Goal: Task Accomplishment & Management: Use online tool/utility

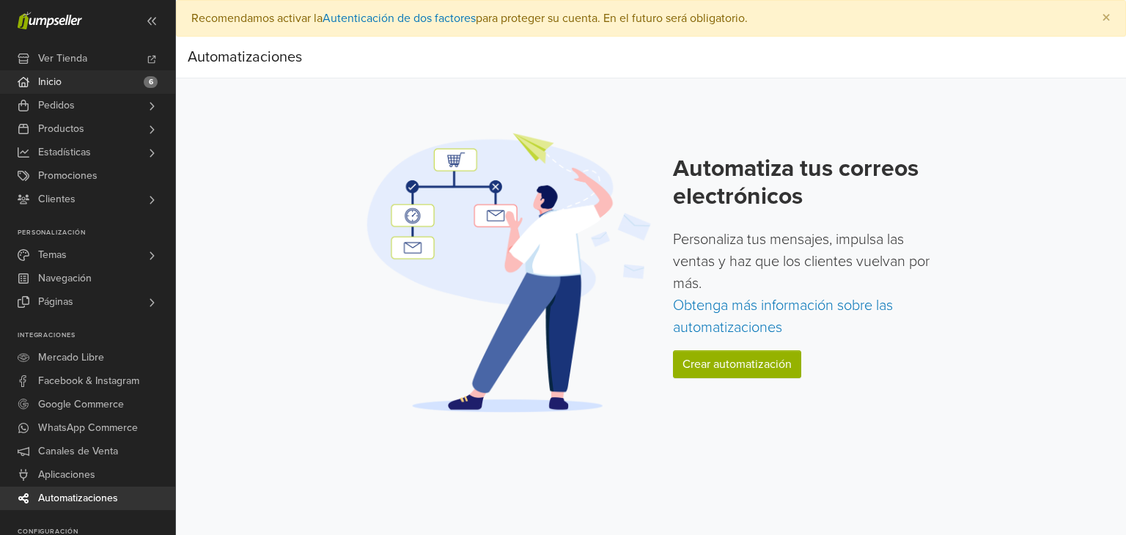
click at [52, 83] on span "Inicio" at bounding box center [49, 81] width 23 height 23
click at [740, 365] on link "Crear automatización" at bounding box center [737, 364] width 128 height 28
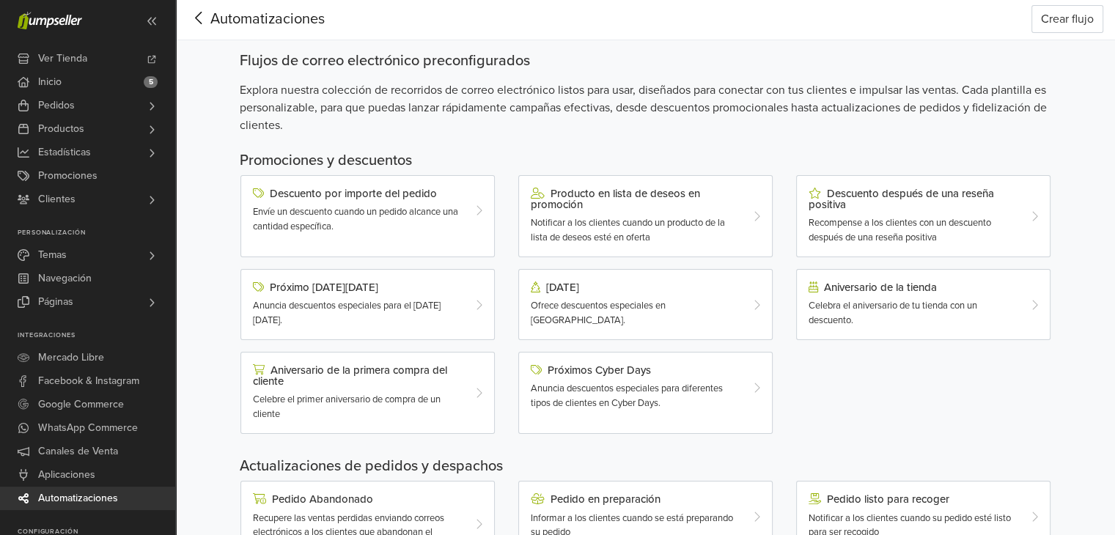
scroll to position [33, 0]
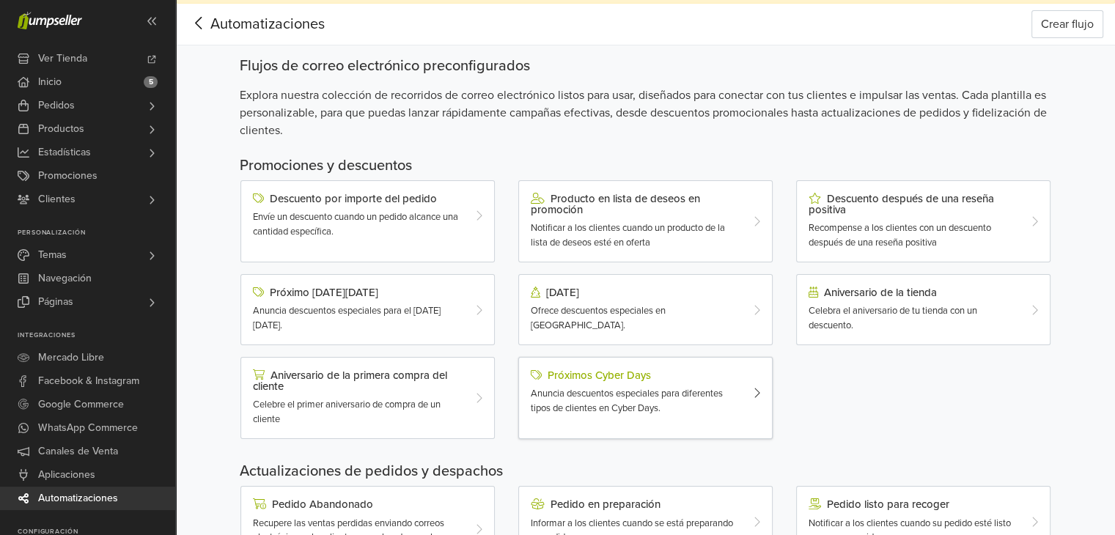
click at [600, 373] on div "Próximos Cyber Days" at bounding box center [635, 375] width 209 height 12
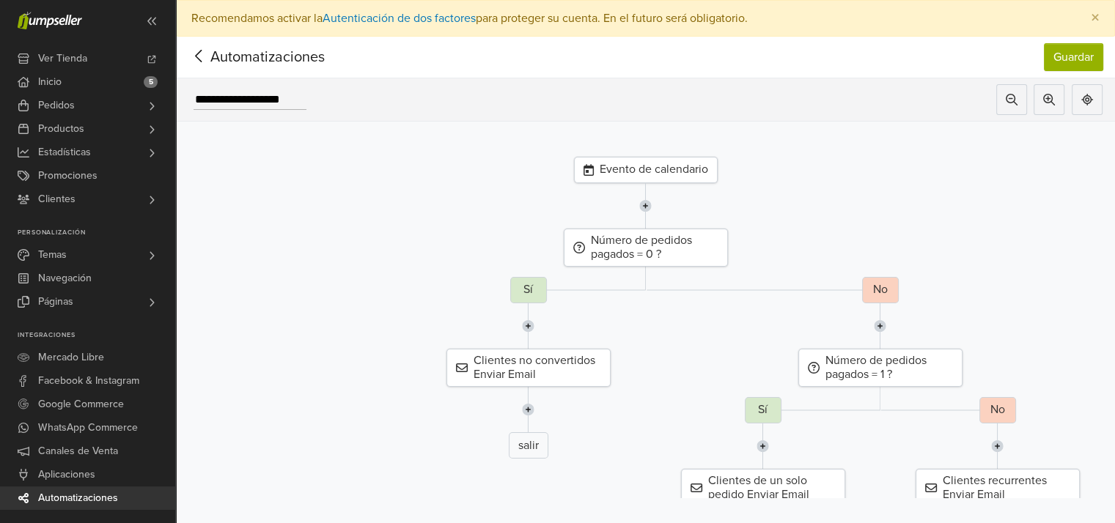
click at [199, 48] on icon at bounding box center [199, 56] width 23 height 18
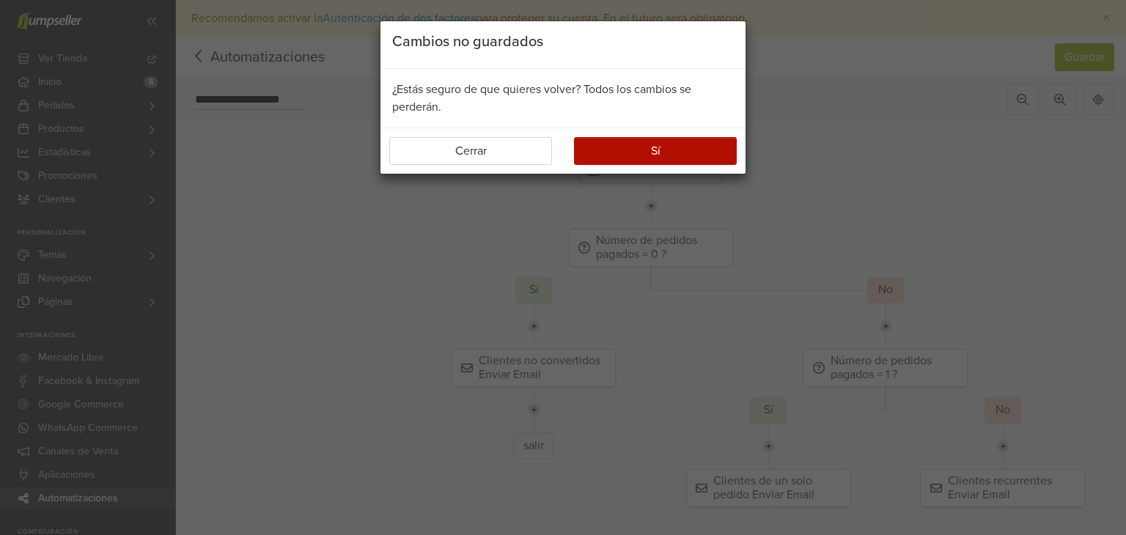
click at [490, 109] on div "¿Estás seguro de que quieres volver? Todos los cambios se perderán." at bounding box center [562, 98] width 365 height 59
click at [619, 155] on button "Sí" at bounding box center [655, 151] width 163 height 28
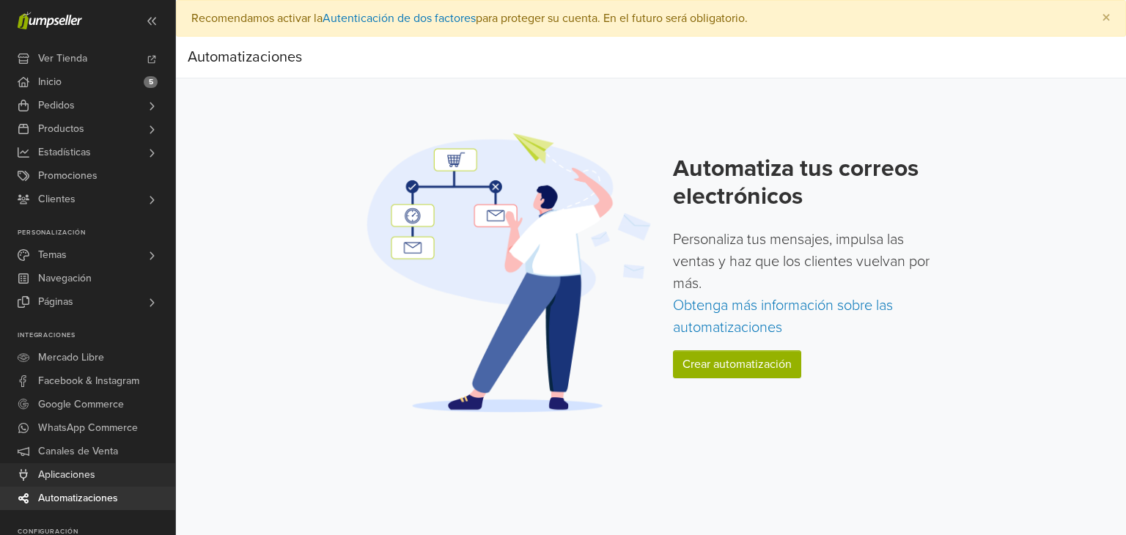
click at [76, 476] on span "Aplicaciones" at bounding box center [66, 474] width 57 height 23
click at [729, 317] on p "Personaliza tus mensajes, impulsa las ventas y haz que los clientes vuelvan por…" at bounding box center [807, 284] width 268 height 110
click at [735, 324] on link "Obtenga más información sobre las automatizaciones" at bounding box center [783, 317] width 220 height 40
click at [708, 364] on link "Crear automatización" at bounding box center [737, 364] width 128 height 28
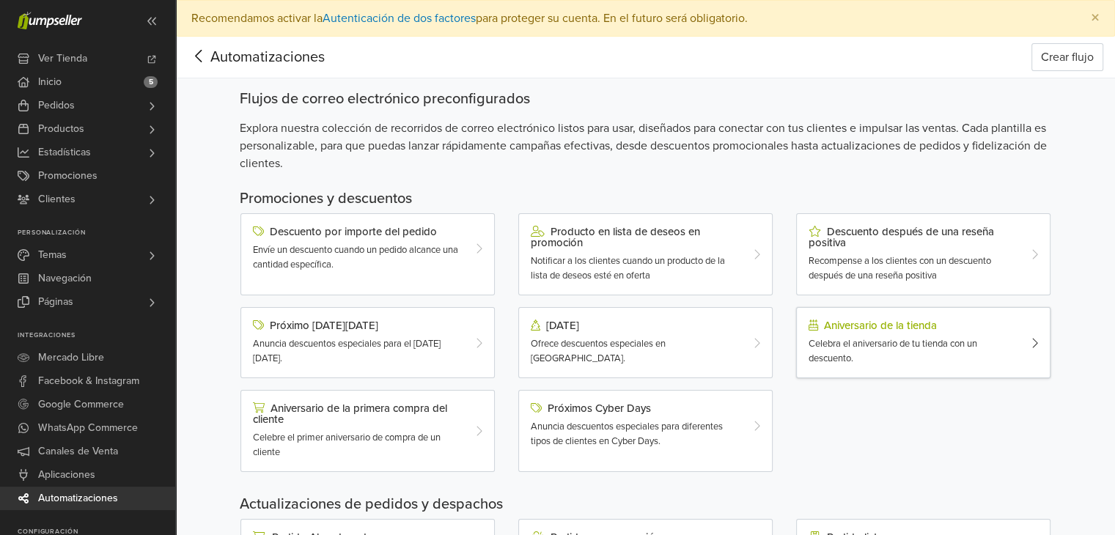
click at [862, 331] on div "Aniversario de la tienda" at bounding box center [913, 326] width 209 height 12
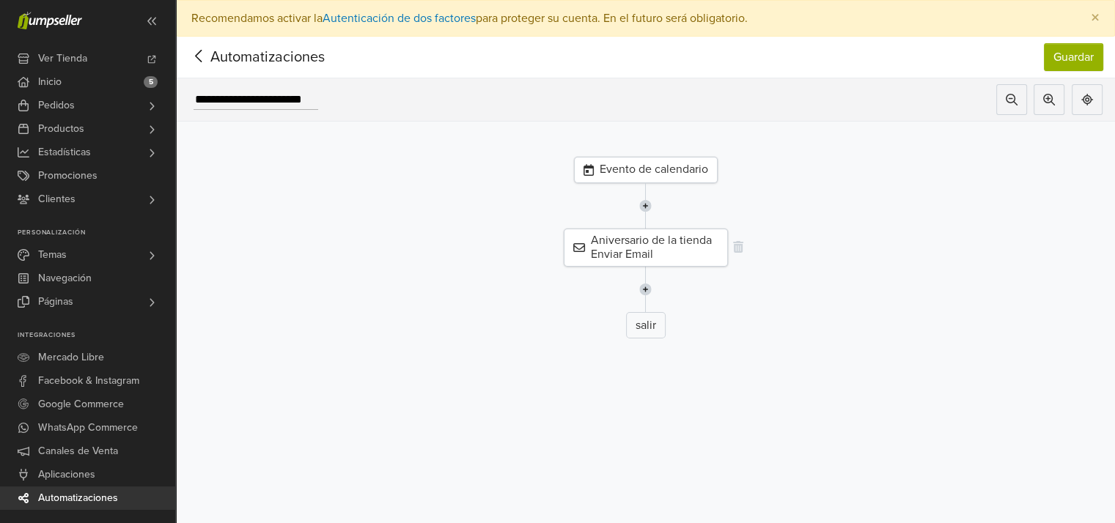
click at [636, 241] on div "Aniversario de la tienda Enviar Email" at bounding box center [646, 248] width 164 height 38
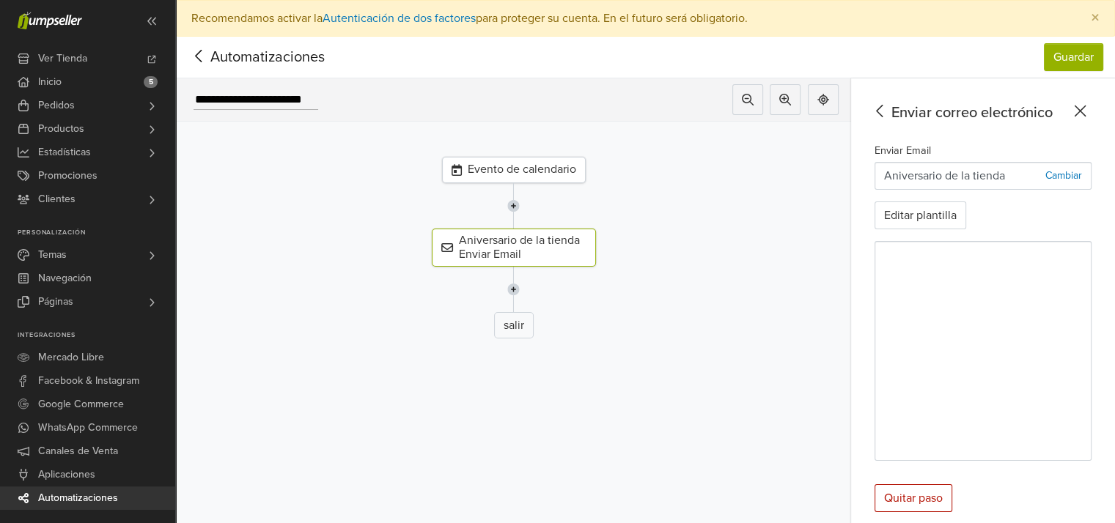
click at [217, 57] on span "Automatizaciones" at bounding box center [245, 57] width 114 height 22
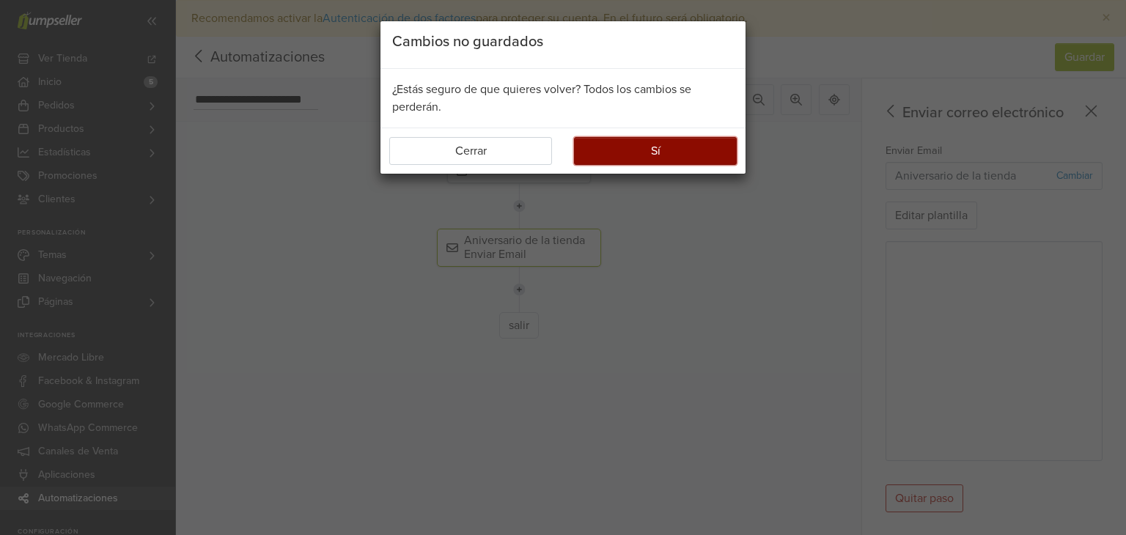
click at [620, 147] on button "Sí" at bounding box center [655, 151] width 163 height 28
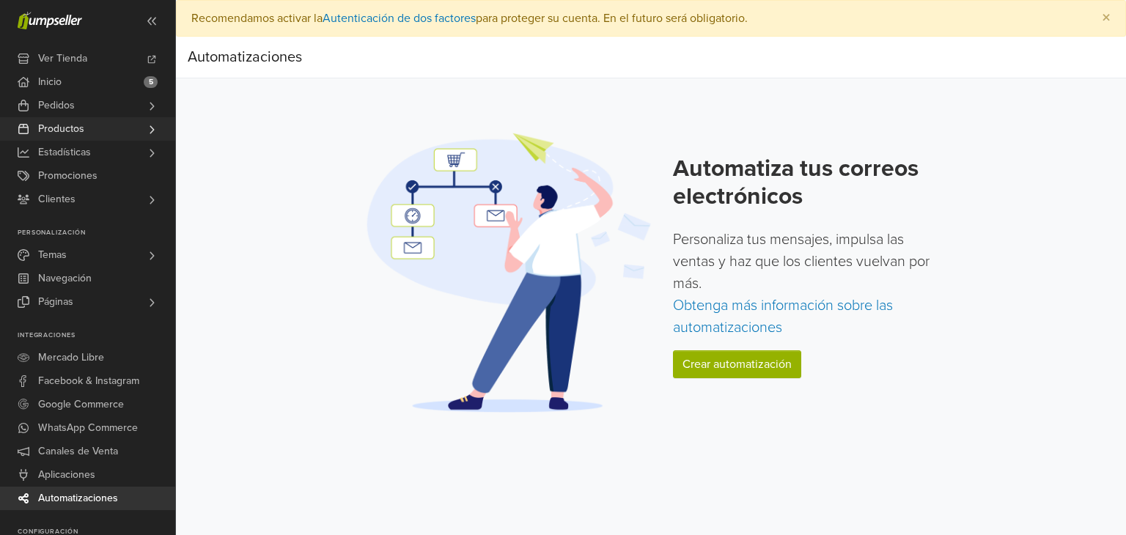
click at [68, 127] on span "Productos" at bounding box center [61, 128] width 46 height 23
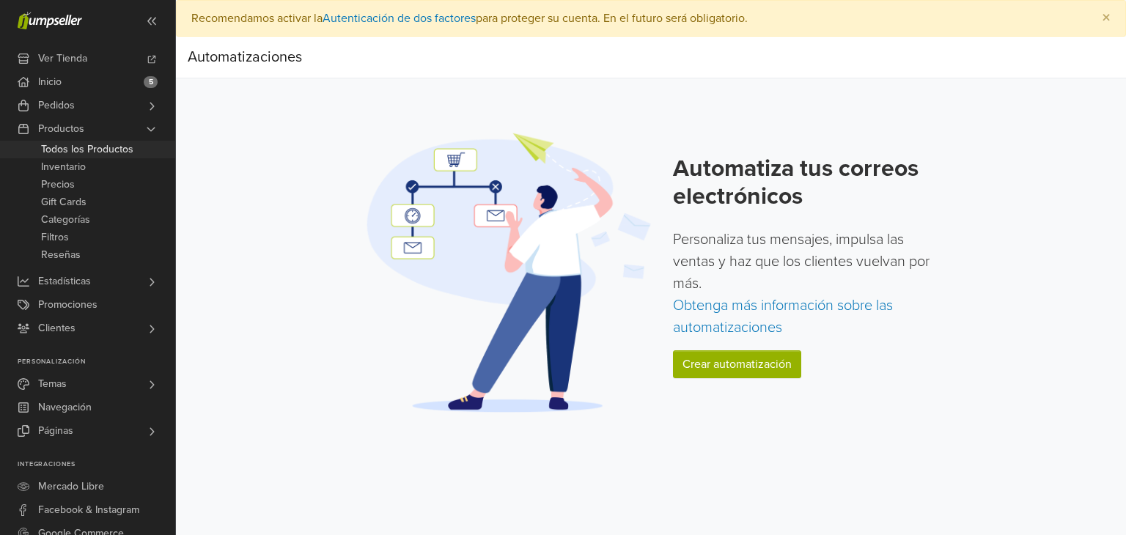
click at [78, 153] on span "Todos los Productos" at bounding box center [87, 150] width 92 height 18
